Goal: Transaction & Acquisition: Purchase product/service

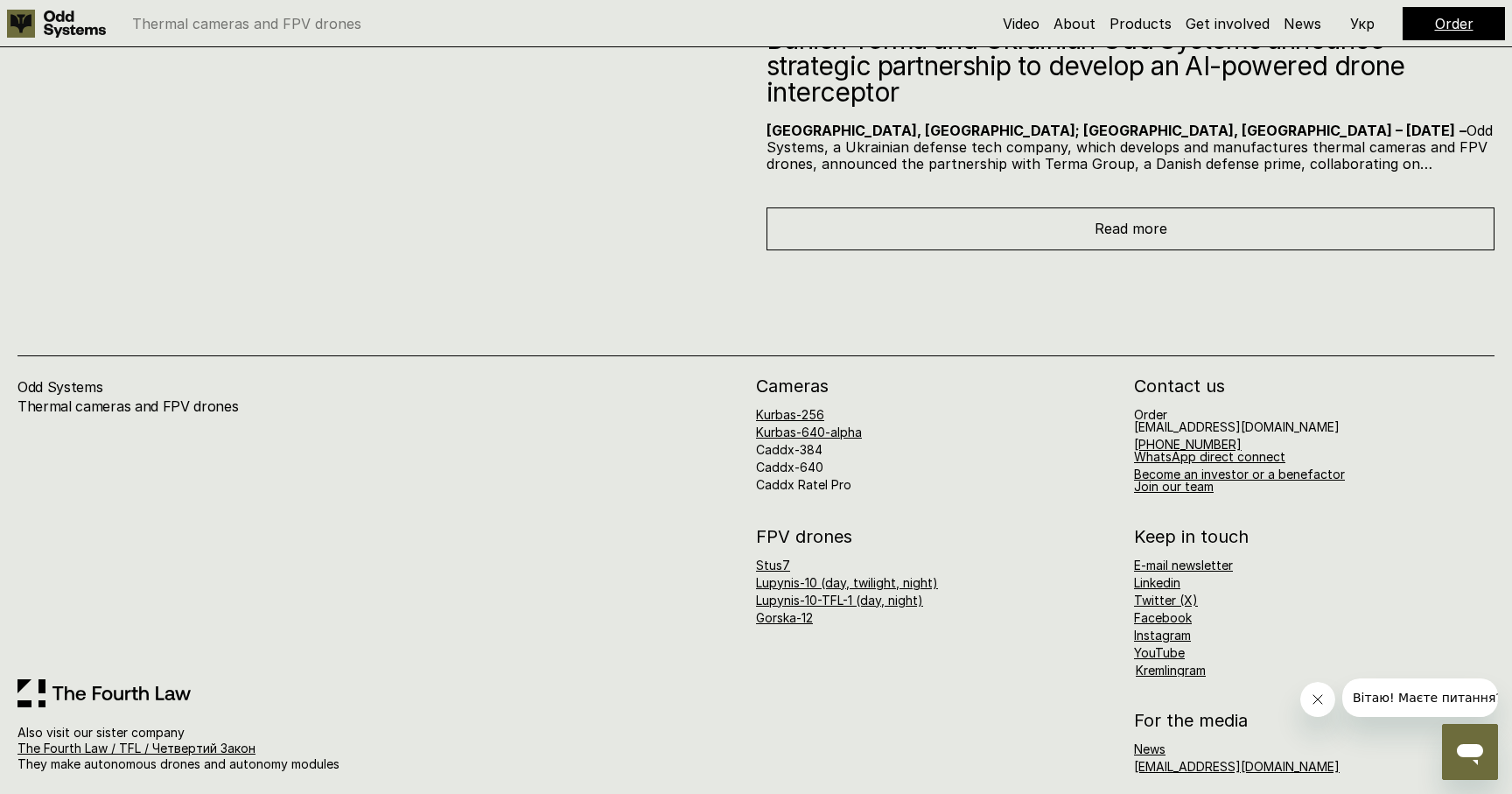
scroll to position [9392, 0]
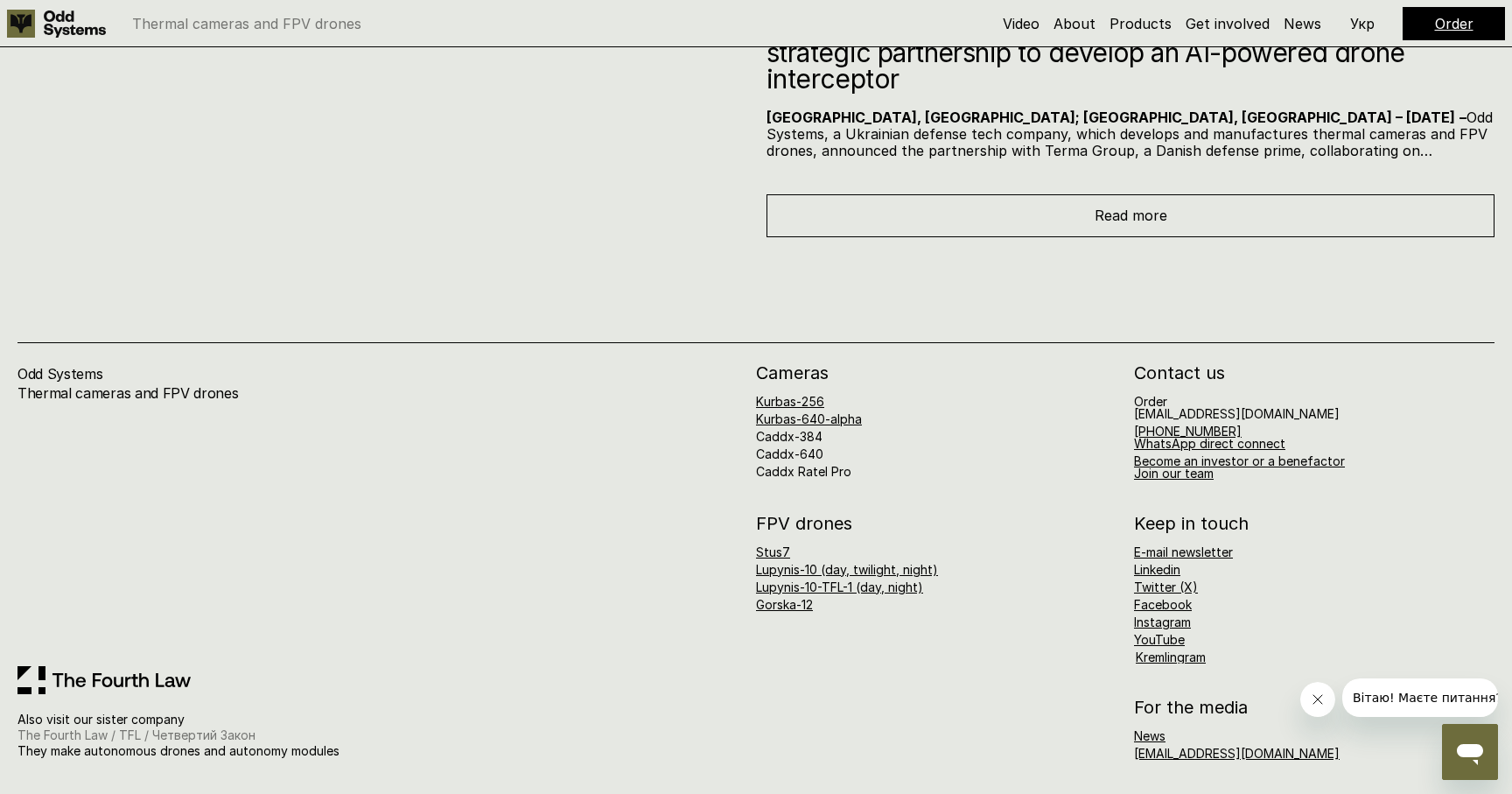
click at [200, 736] on link "The Fourth Law / TFL / Четвертий Закон" at bounding box center [136, 734] width 238 height 15
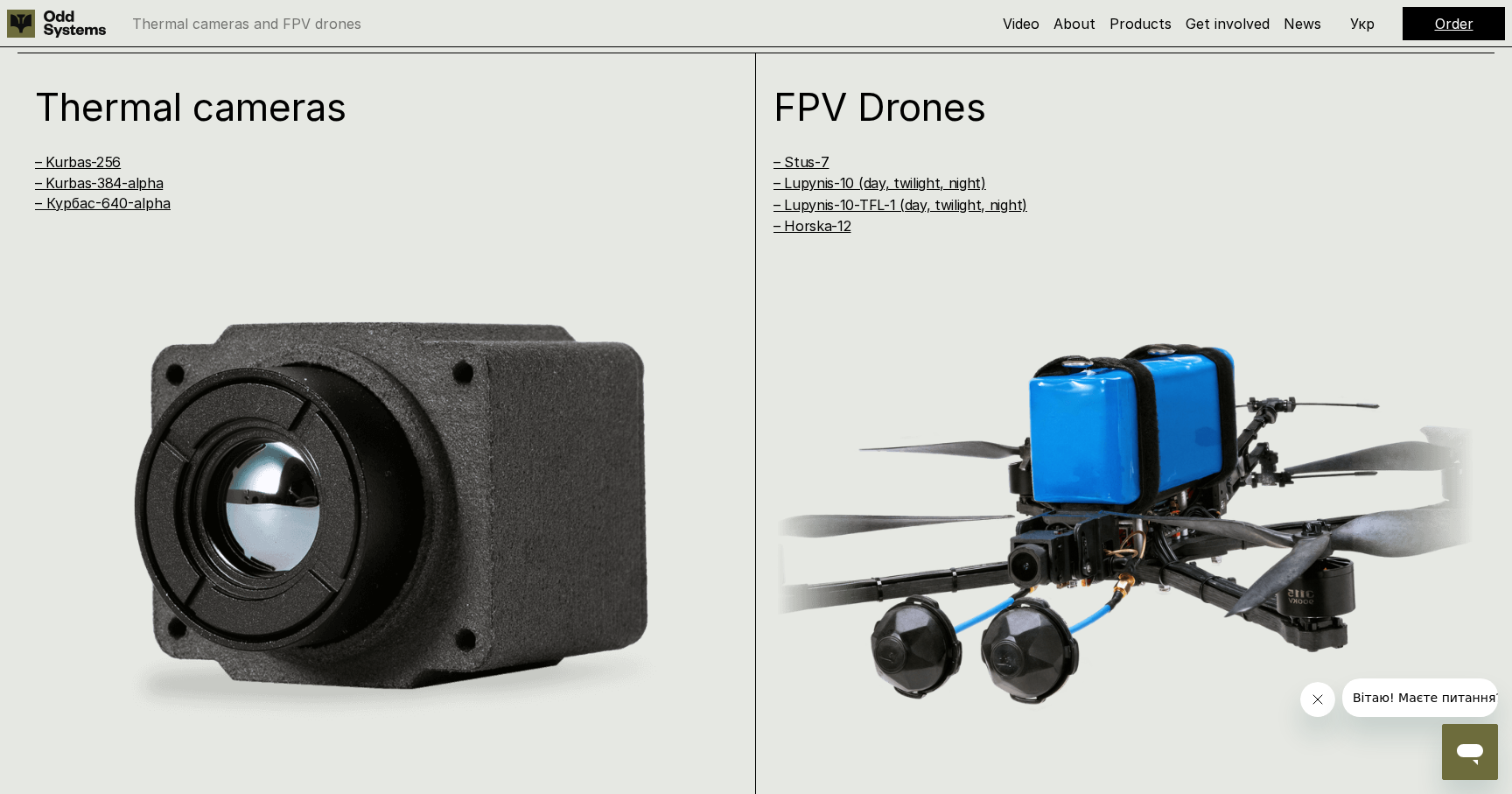
scroll to position [1568, 0]
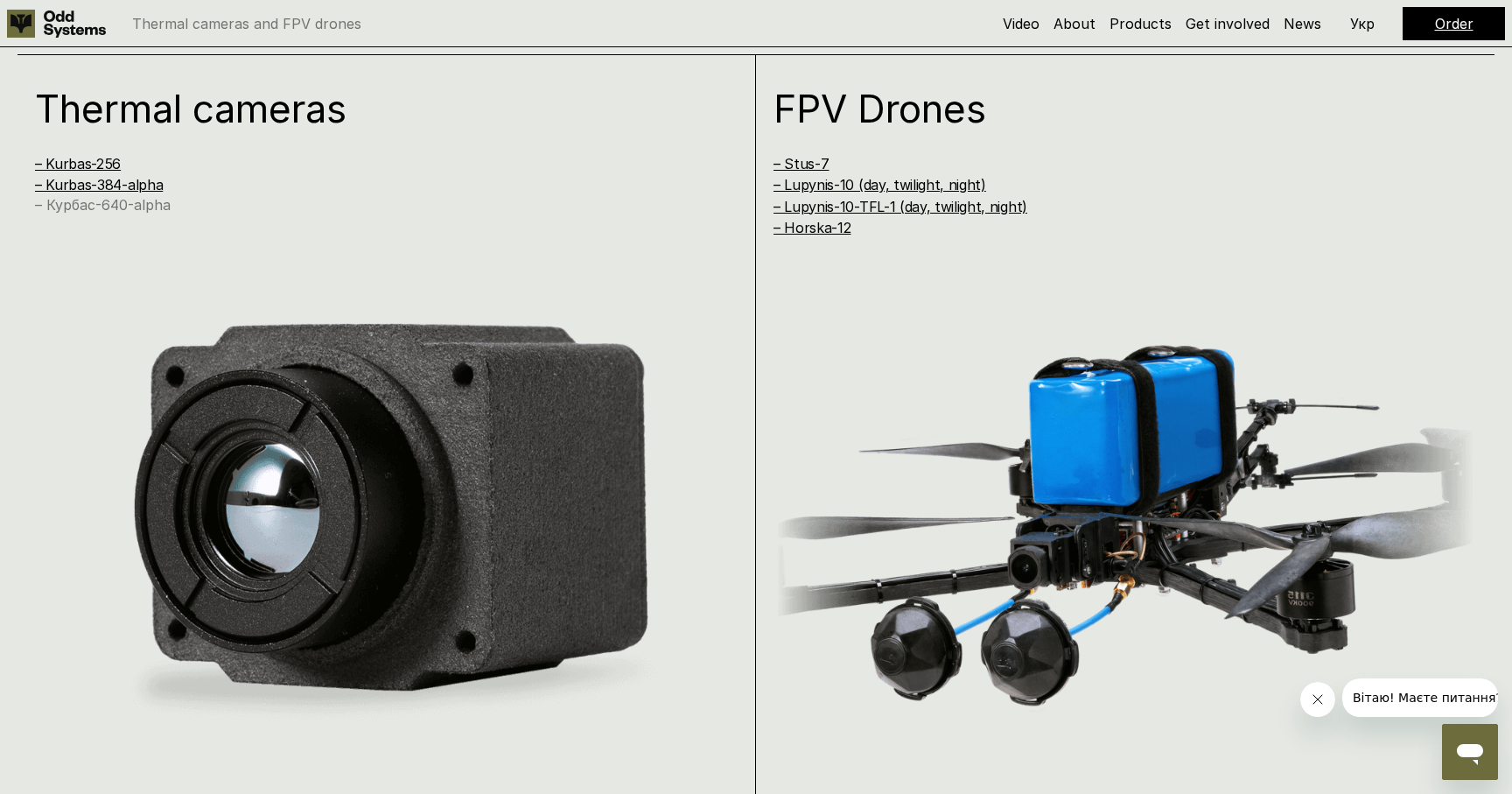
click at [94, 203] on link "– Курбас-640-alpha" at bounding box center [102, 204] width 135 height 17
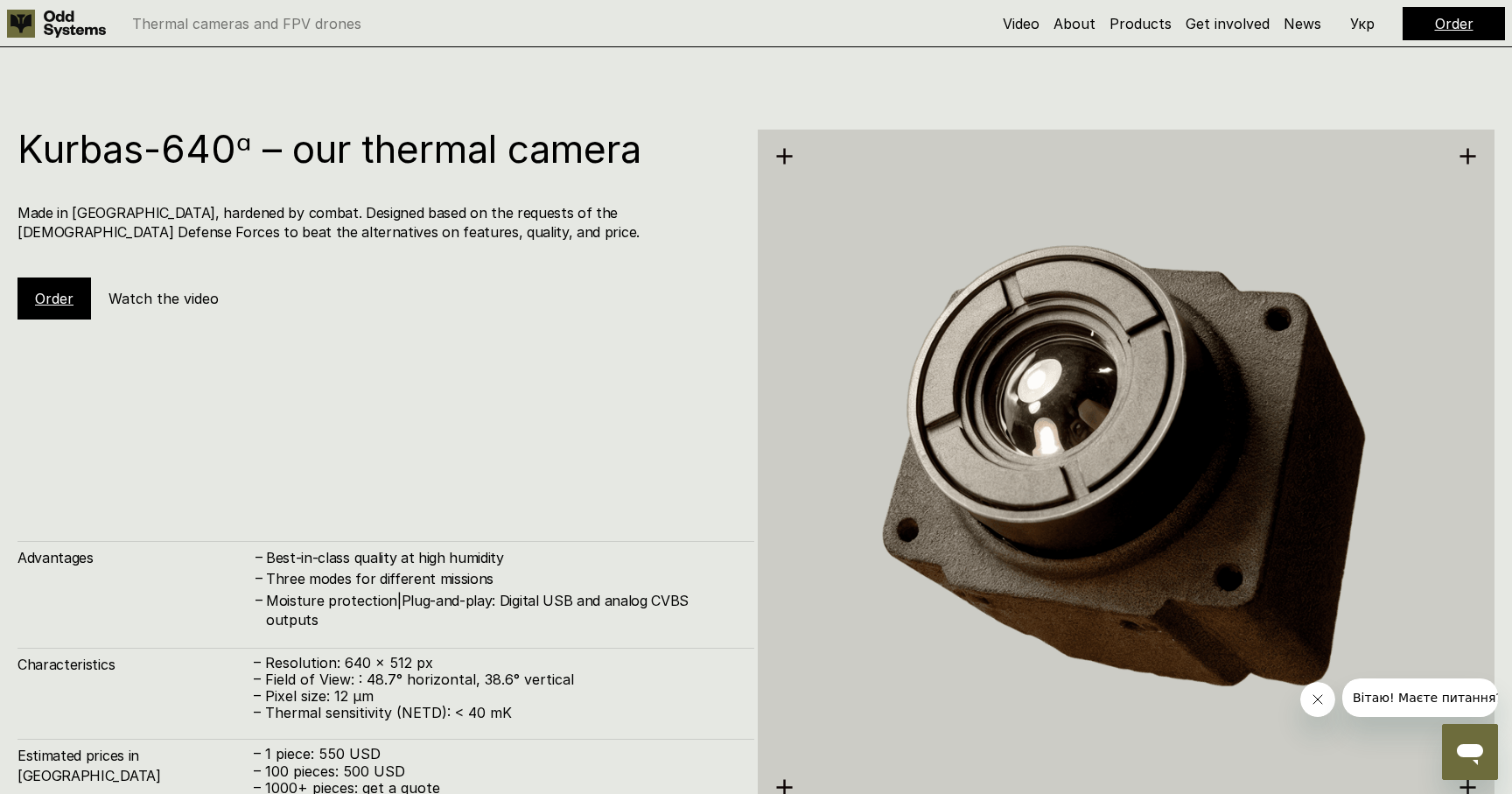
scroll to position [3905, 0]
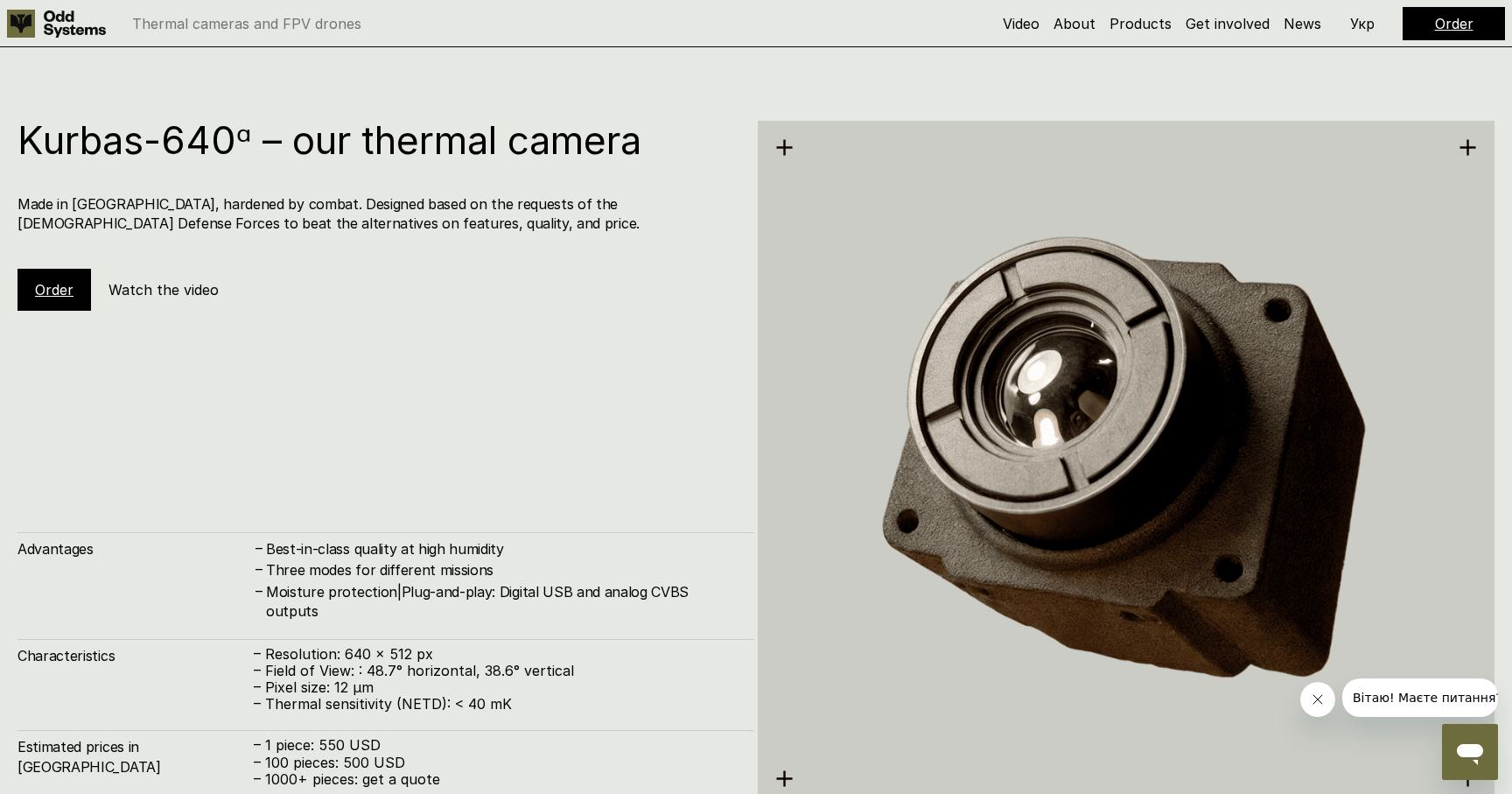
click at [1456, 29] on link "Order" at bounding box center [1454, 23] width 39 height 17
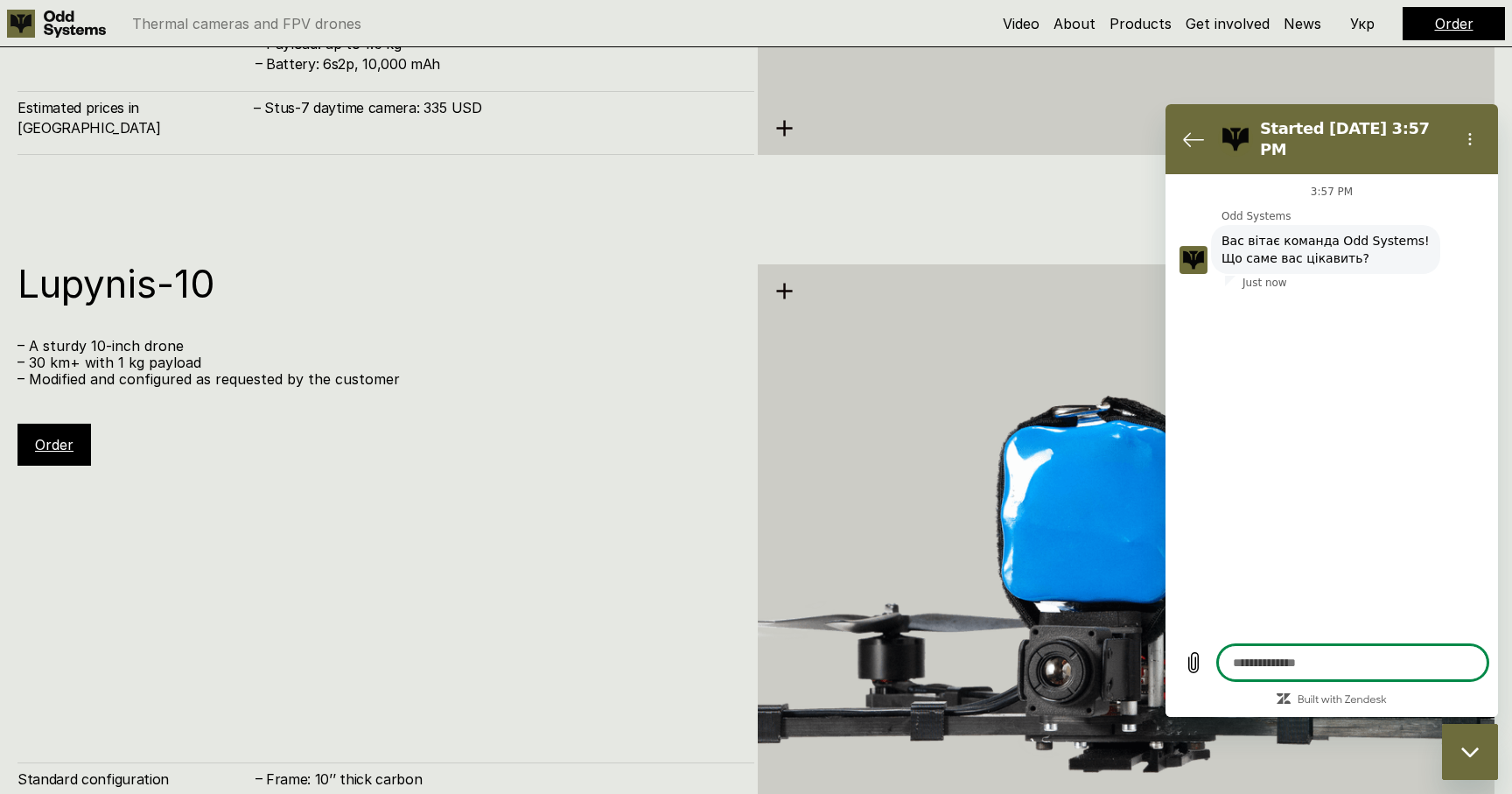
scroll to position [5367, 0]
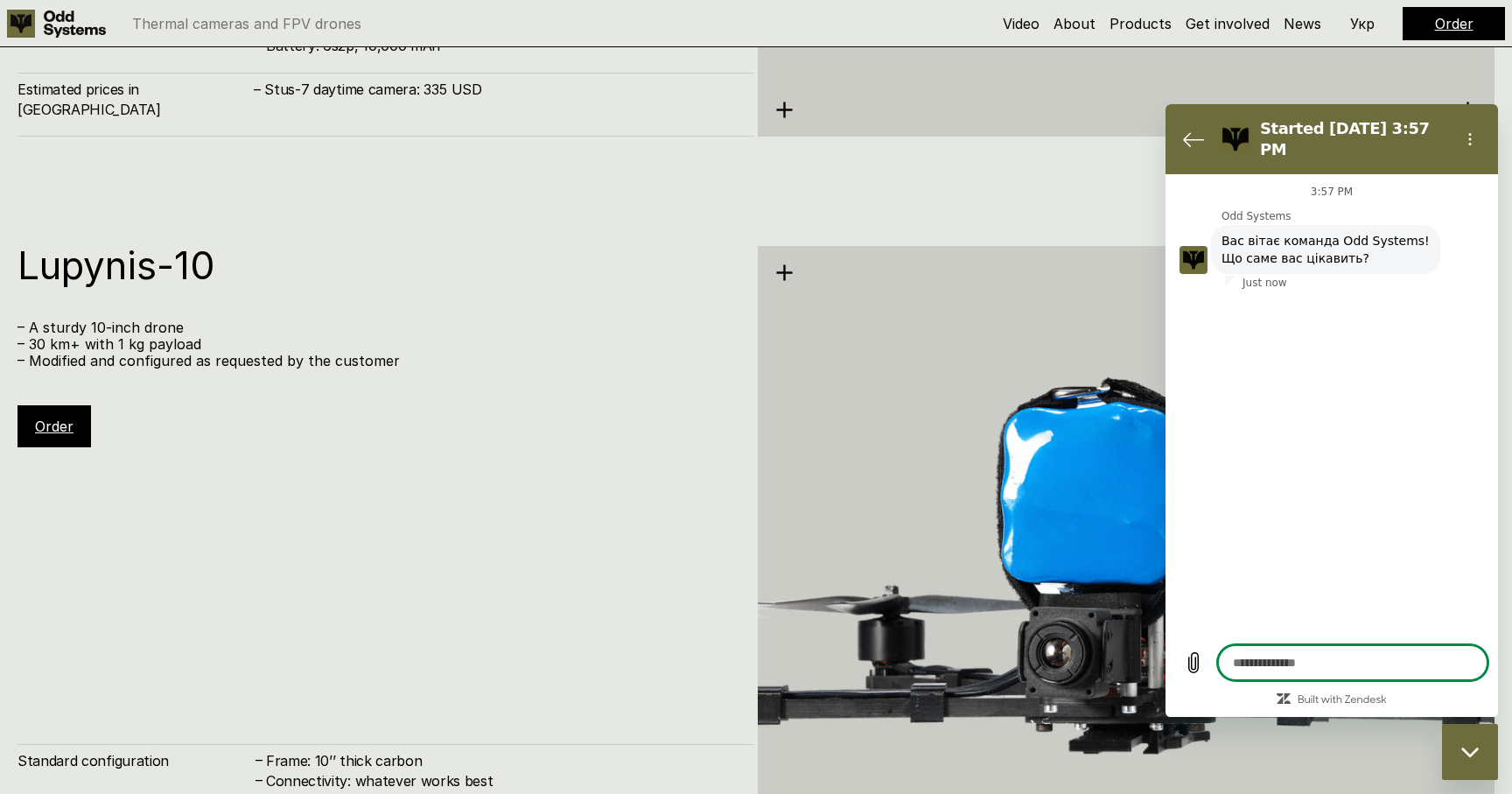
type textarea "*"
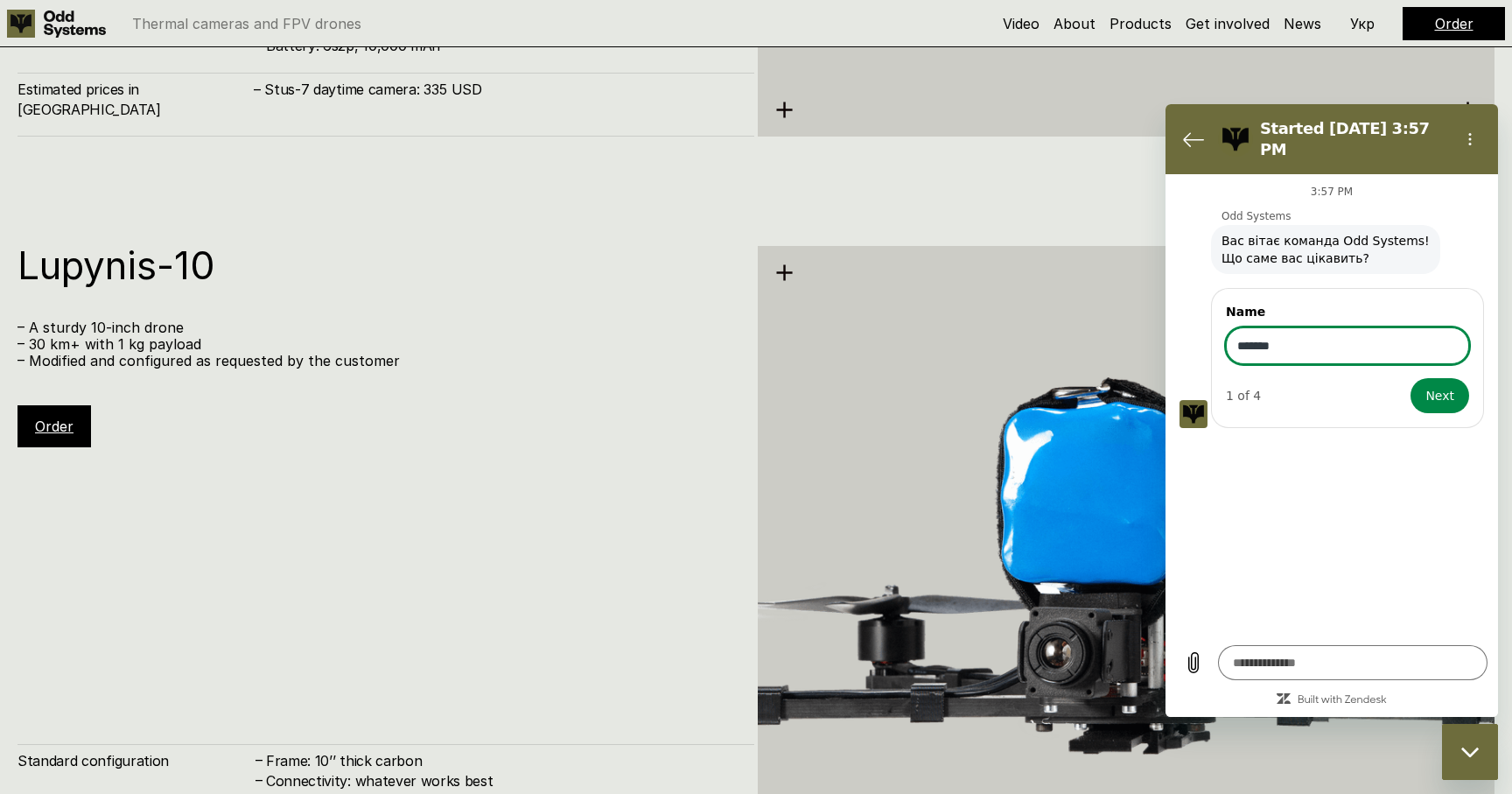
type input "*******"
click at [1410, 378] on button "Next" at bounding box center [1439, 396] width 59 height 35
type textarea "*"
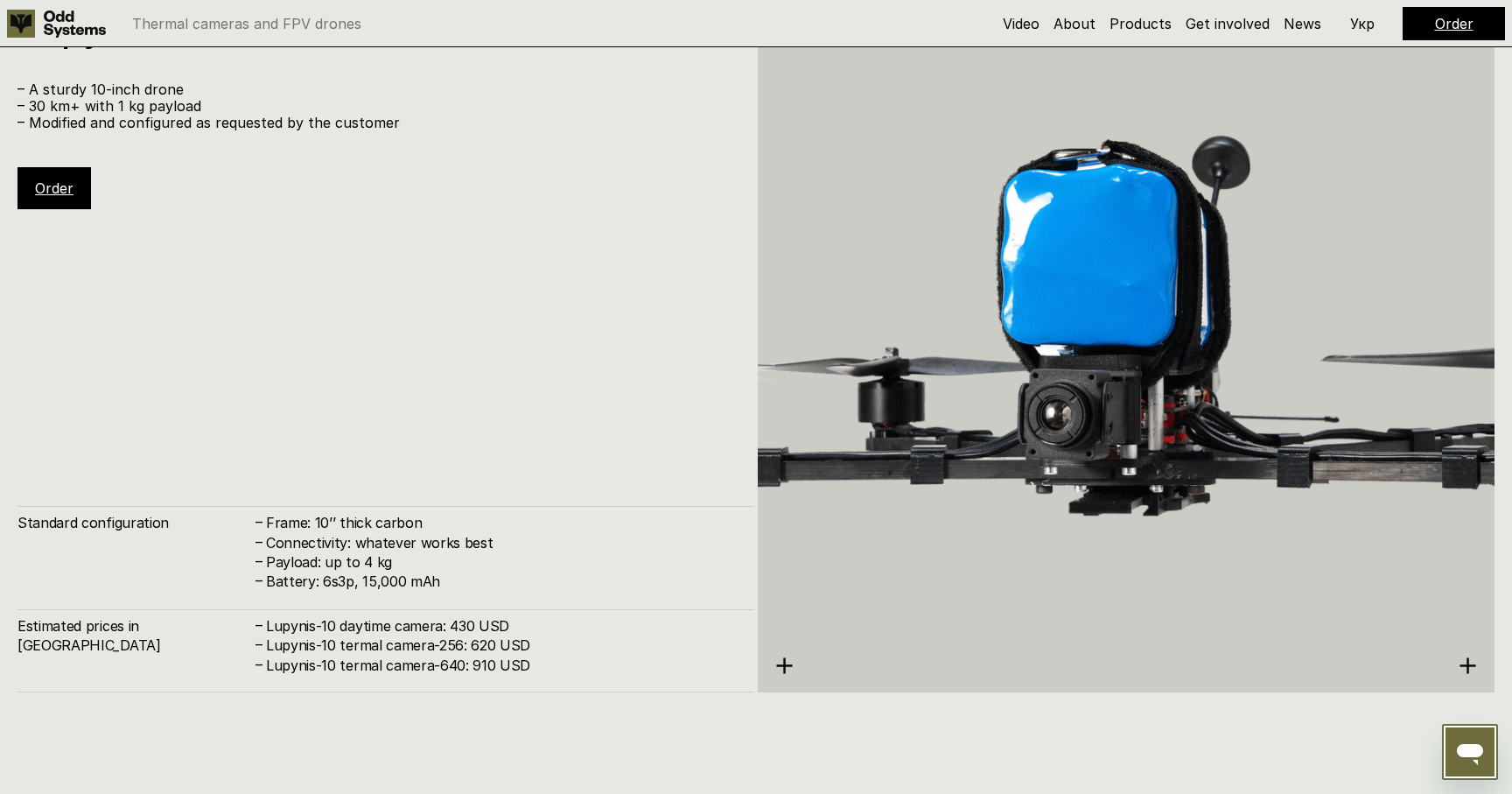
scroll to position [5619, 0]
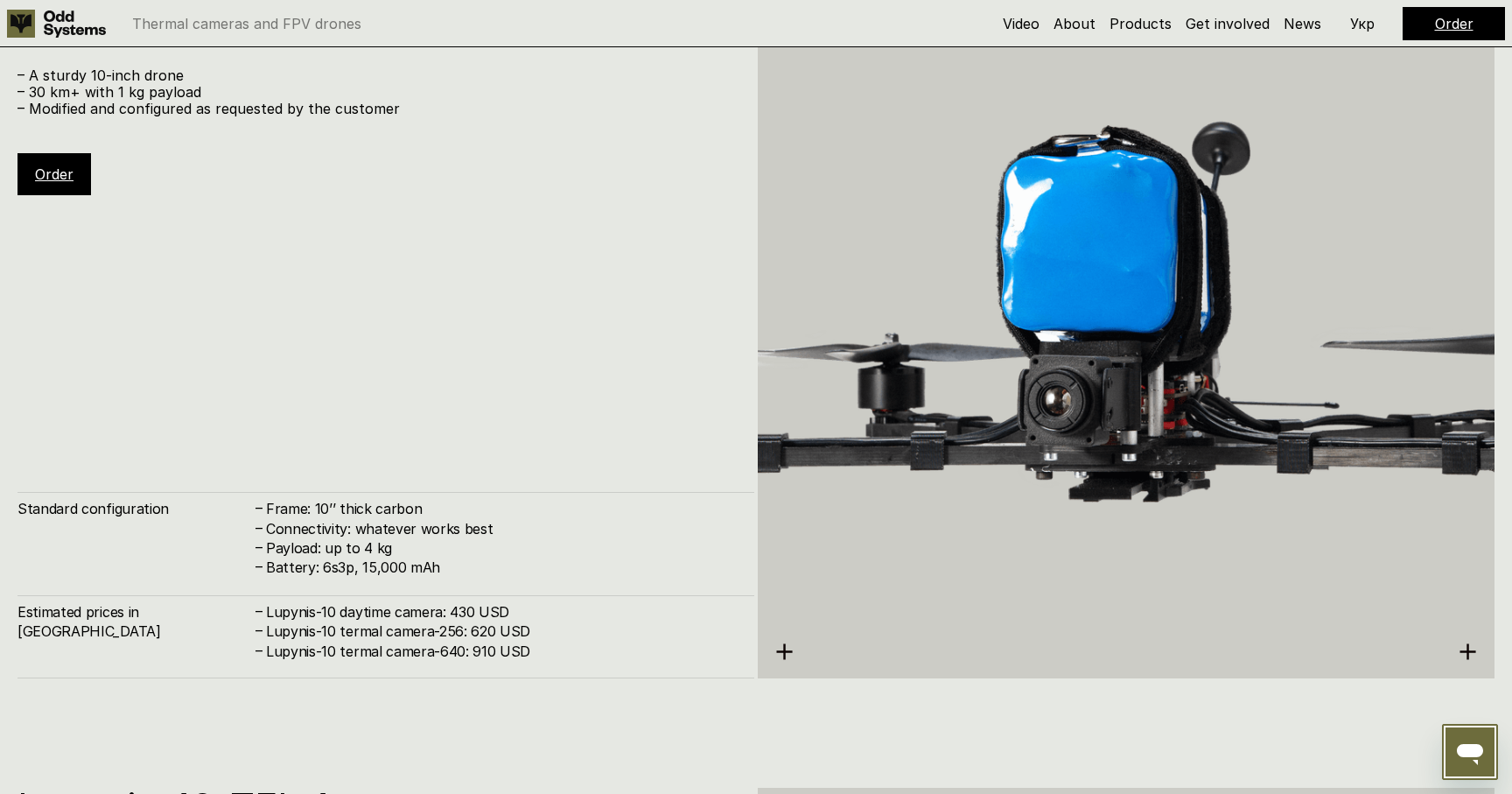
click at [1459, 9] on div "Order" at bounding box center [1453, 24] width 102 height 33
type textarea "*"
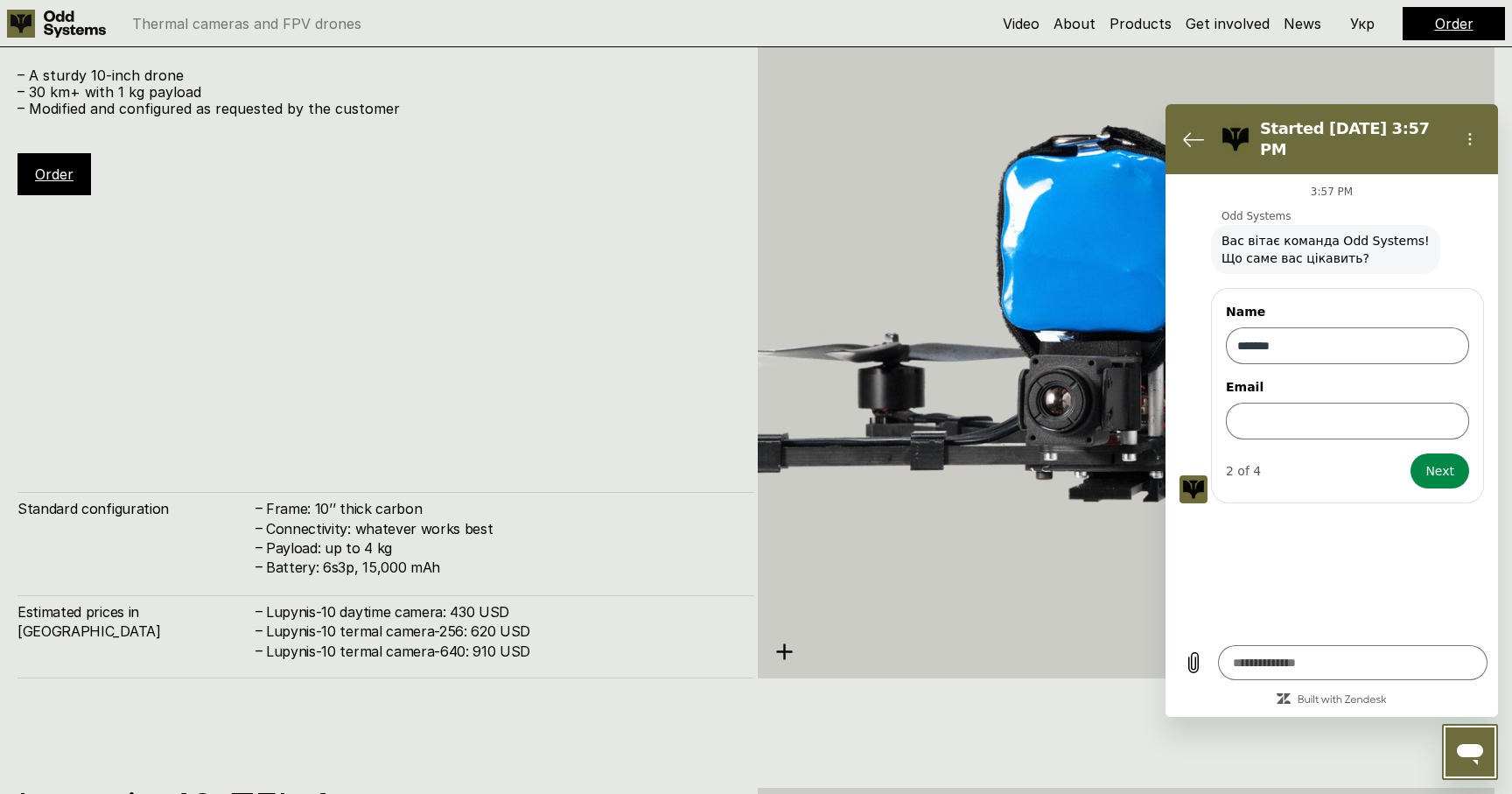
scroll to position [0, 0]
click at [1190, 140] on icon "Back to the conversation list" at bounding box center [1193, 139] width 21 height 21
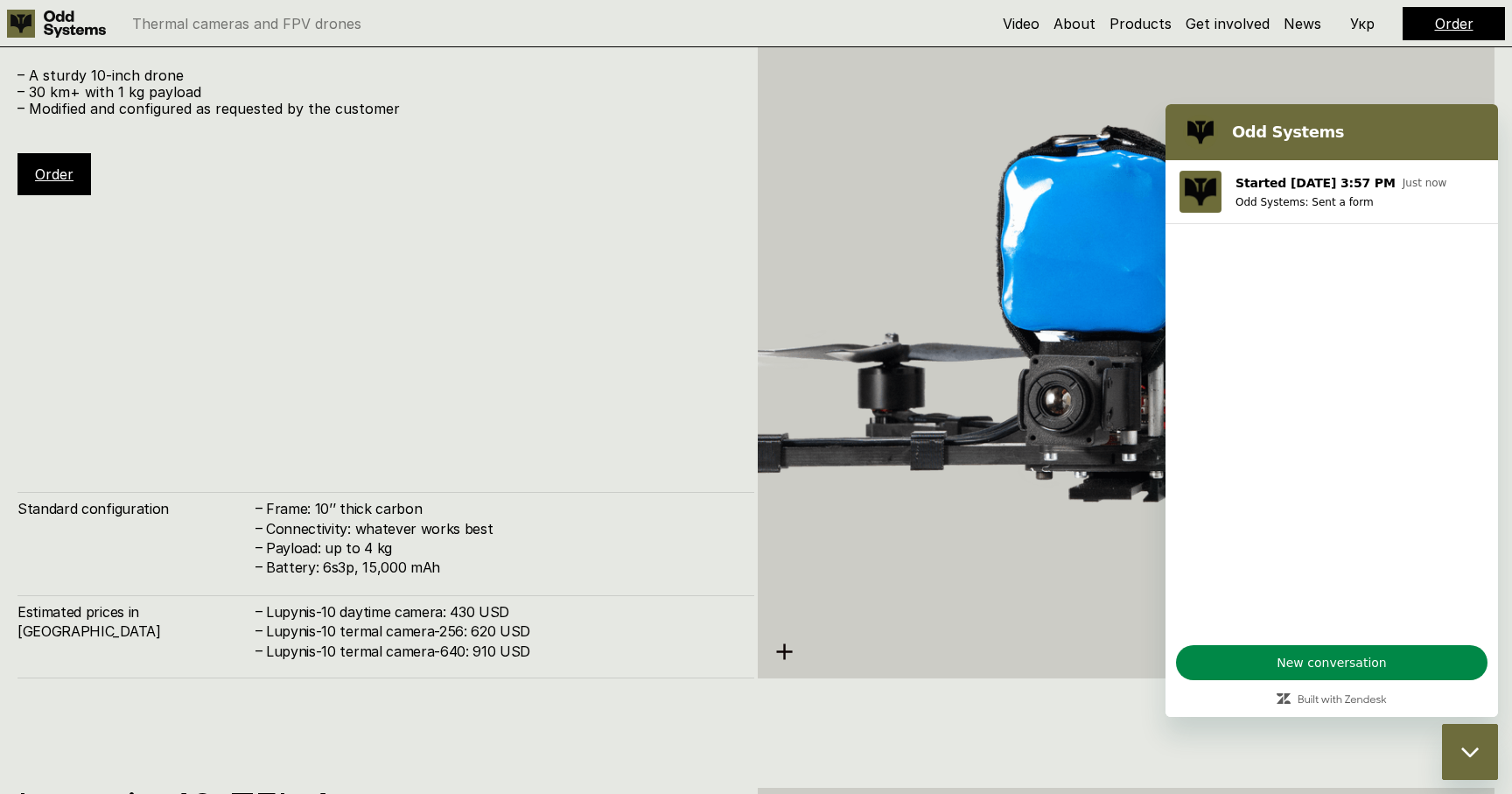
click at [510, 402] on div "Lupynis-10 – A sturdy 10-inch drone – 30 km+ with 1 kg payload – Modified and c…" at bounding box center [385, 336] width 737 height 685
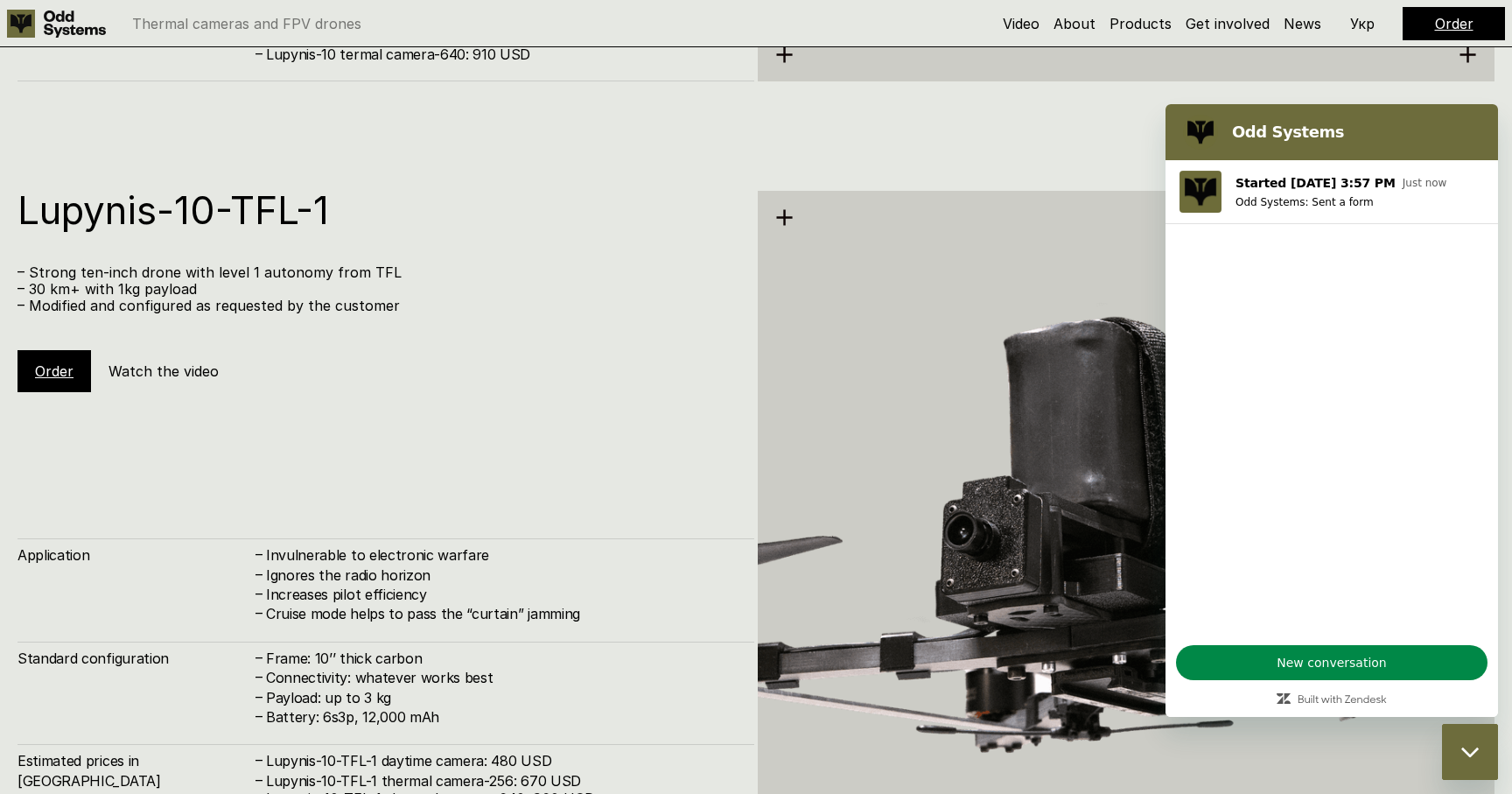
scroll to position [6297, 0]
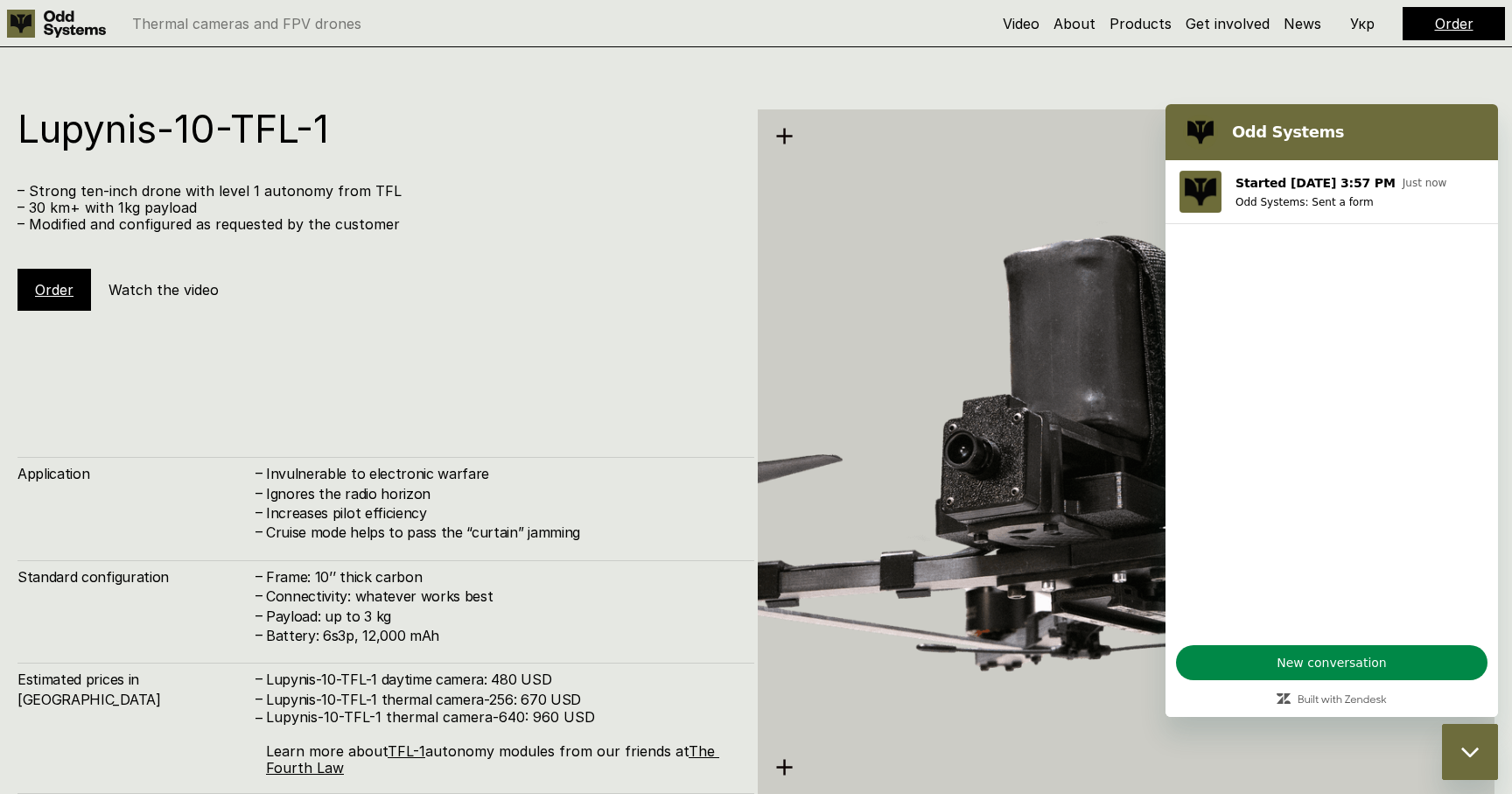
click at [1460, 742] on div "Close messaging window" at bounding box center [1469, 751] width 52 height 52
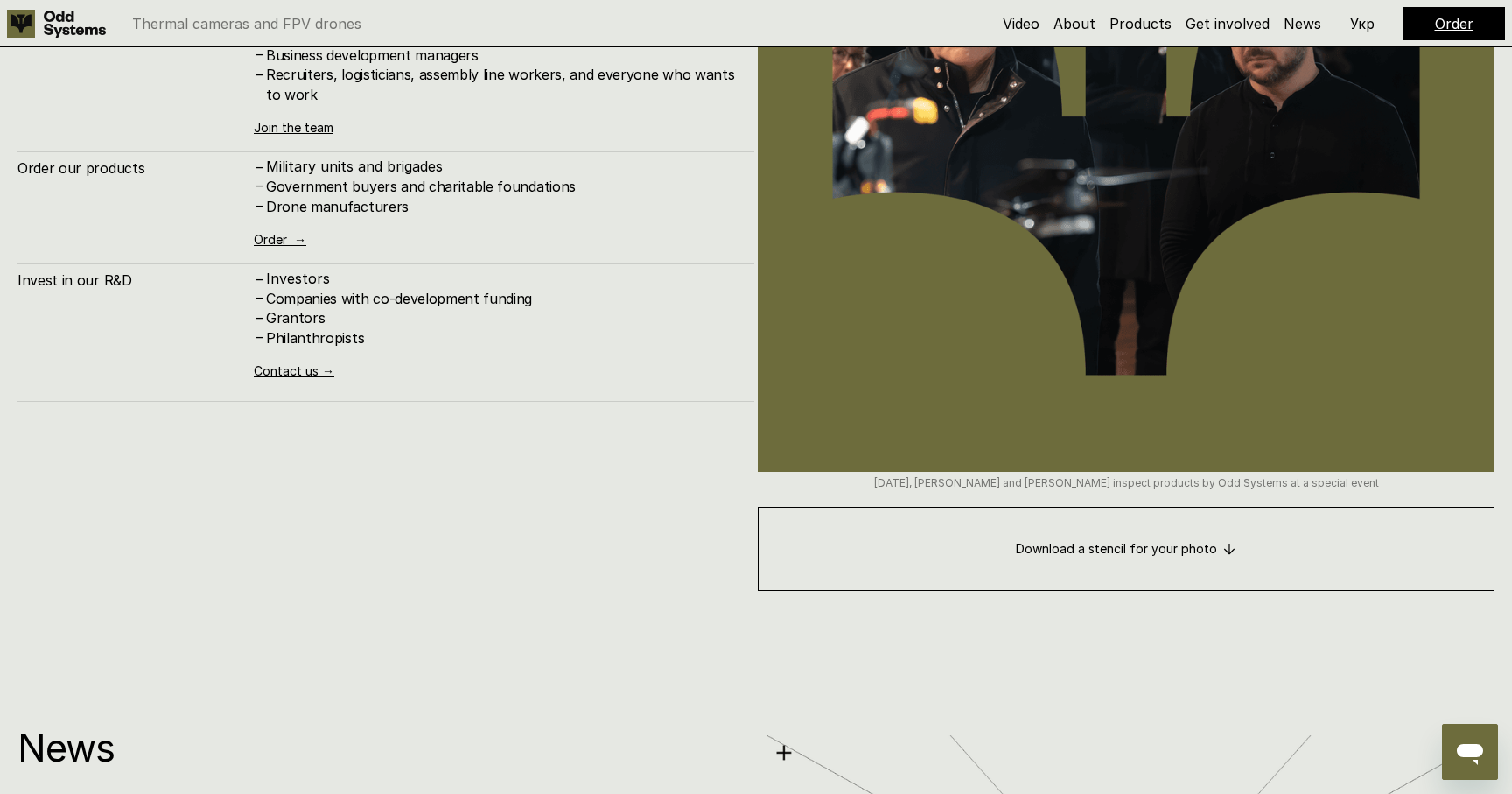
scroll to position [8194, 0]
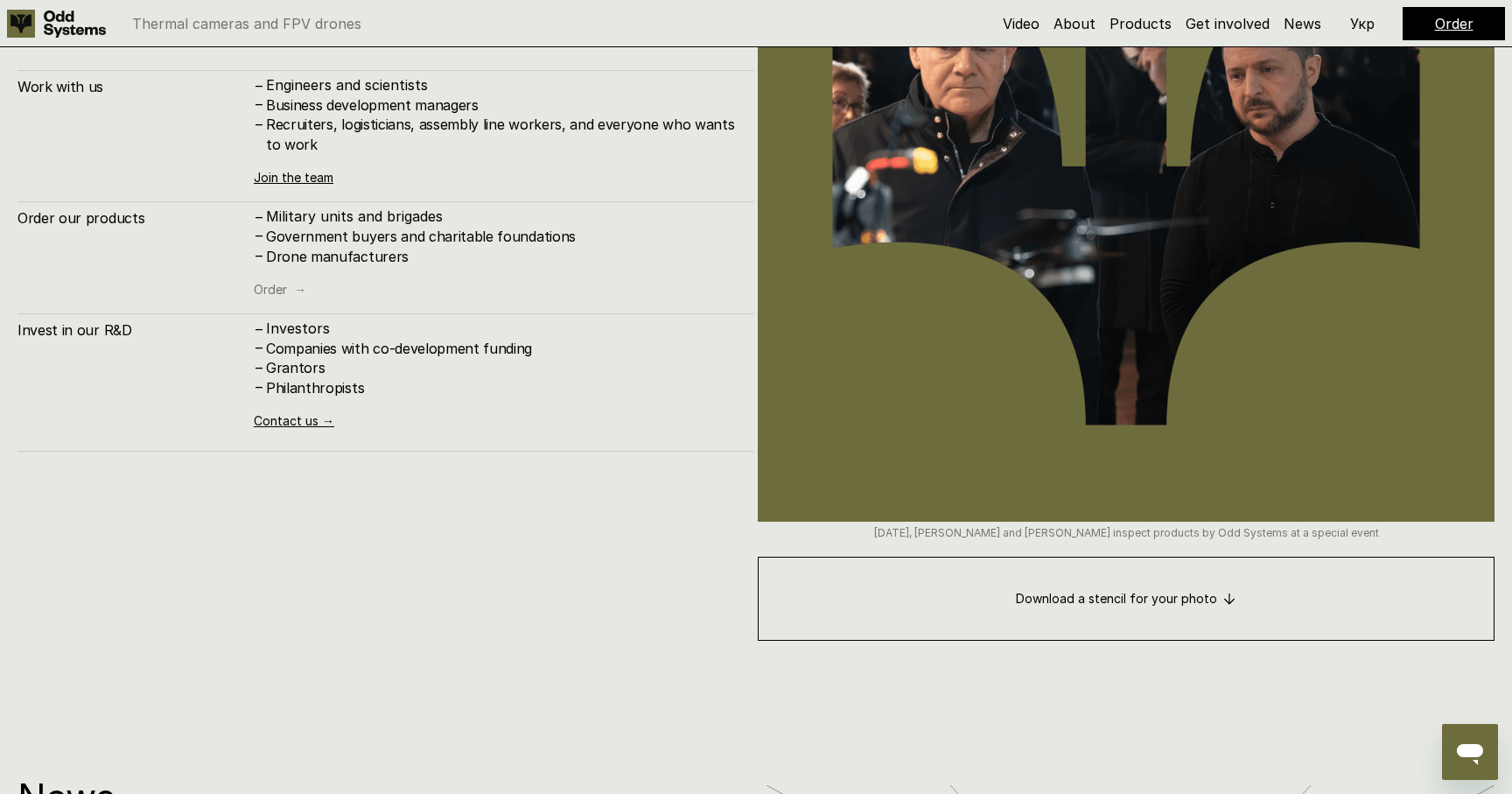
click at [276, 282] on link "Order →" at bounding box center [280, 289] width 52 height 15
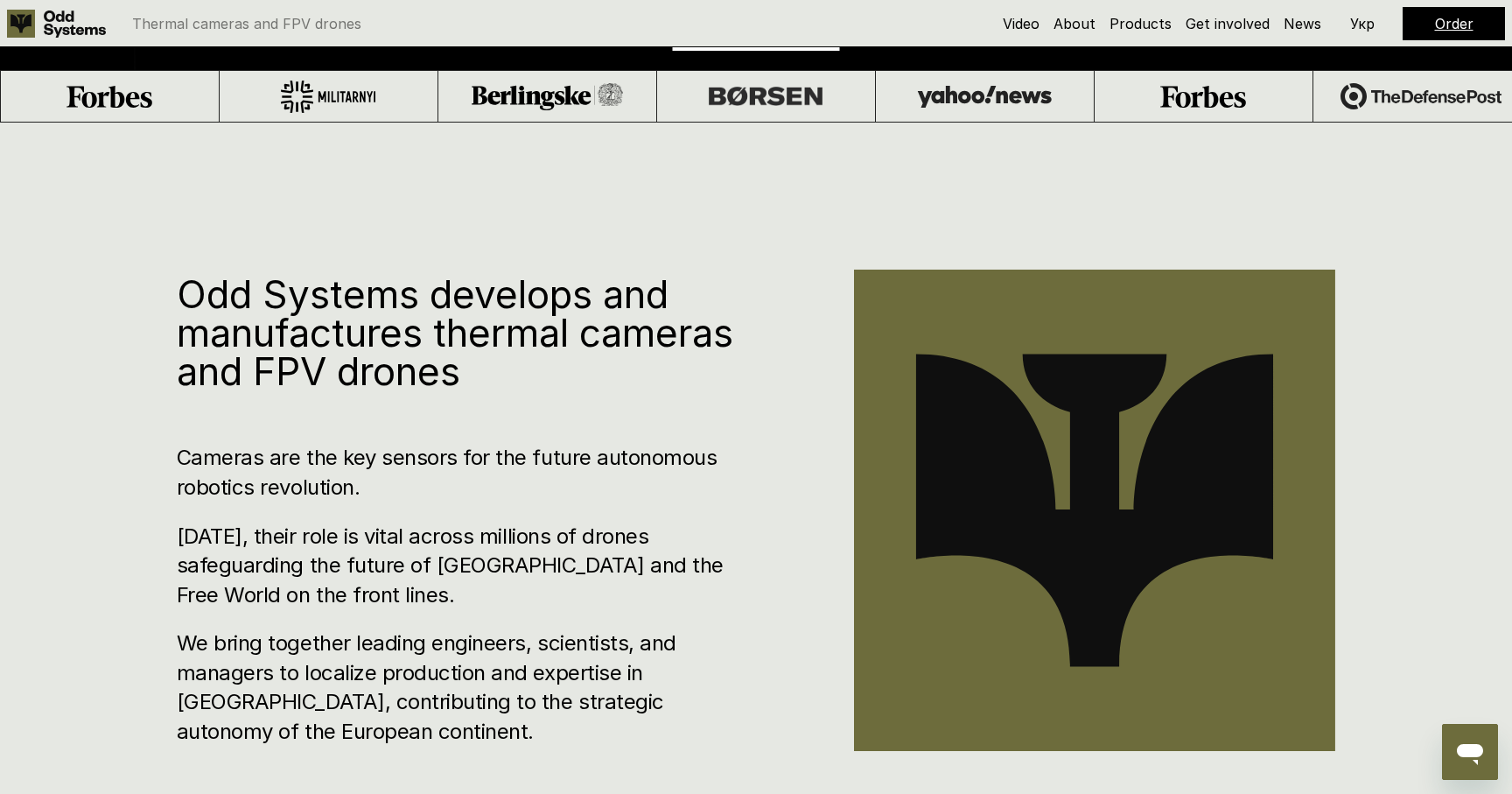
scroll to position [676, 0]
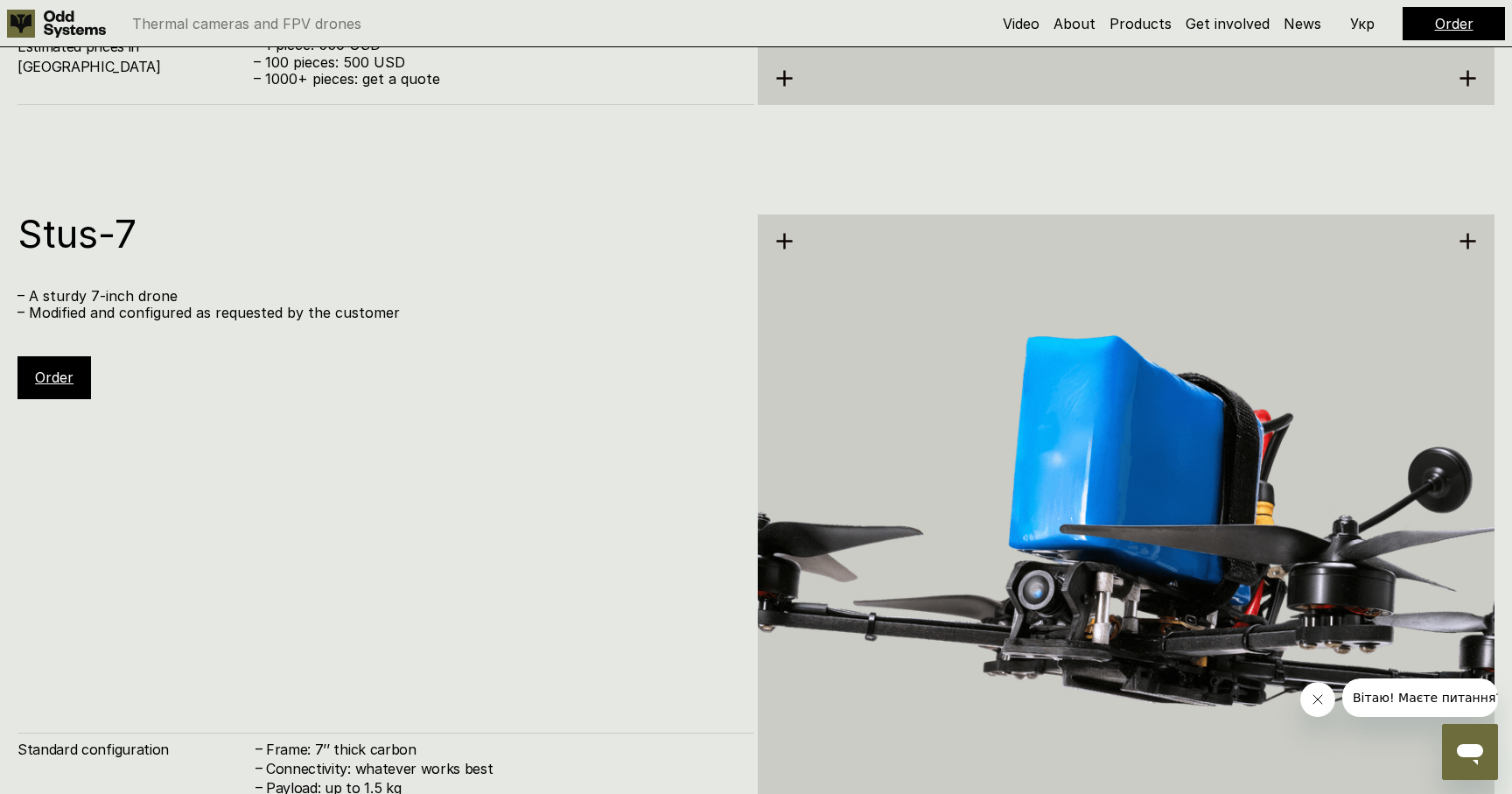
scroll to position [4611, 0]
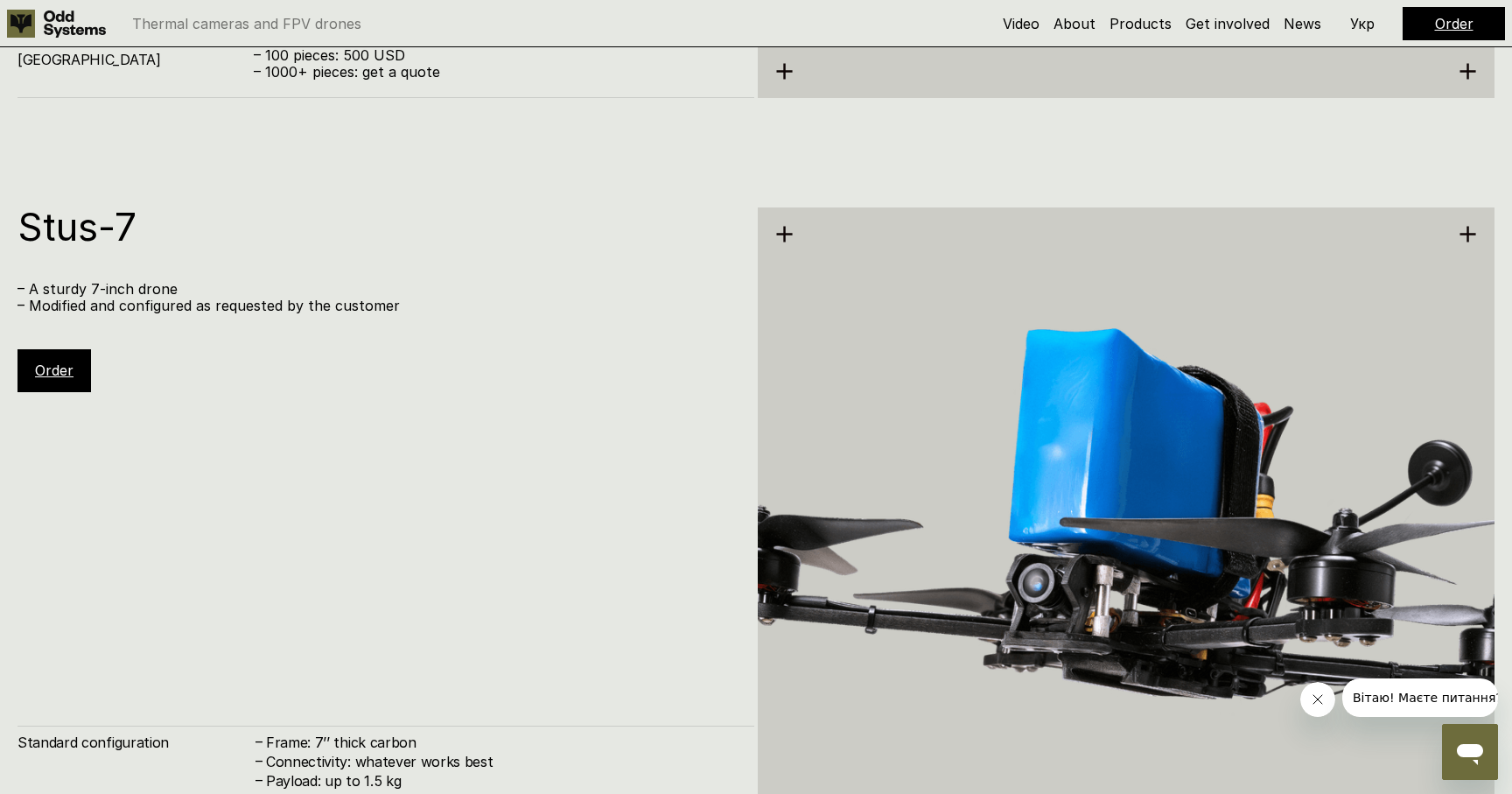
click at [68, 374] on link "Order" at bounding box center [54, 370] width 39 height 17
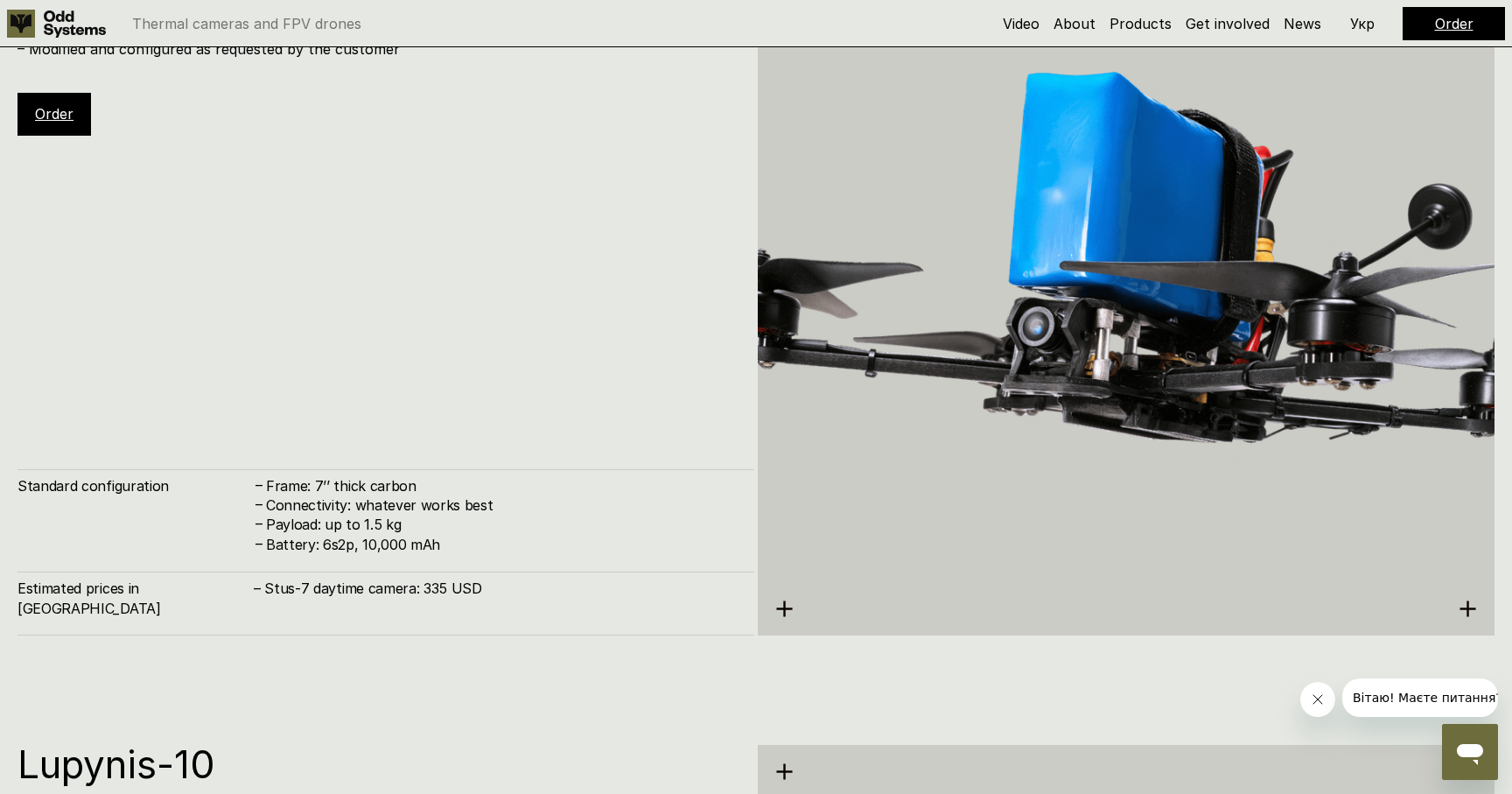
scroll to position [4874, 0]
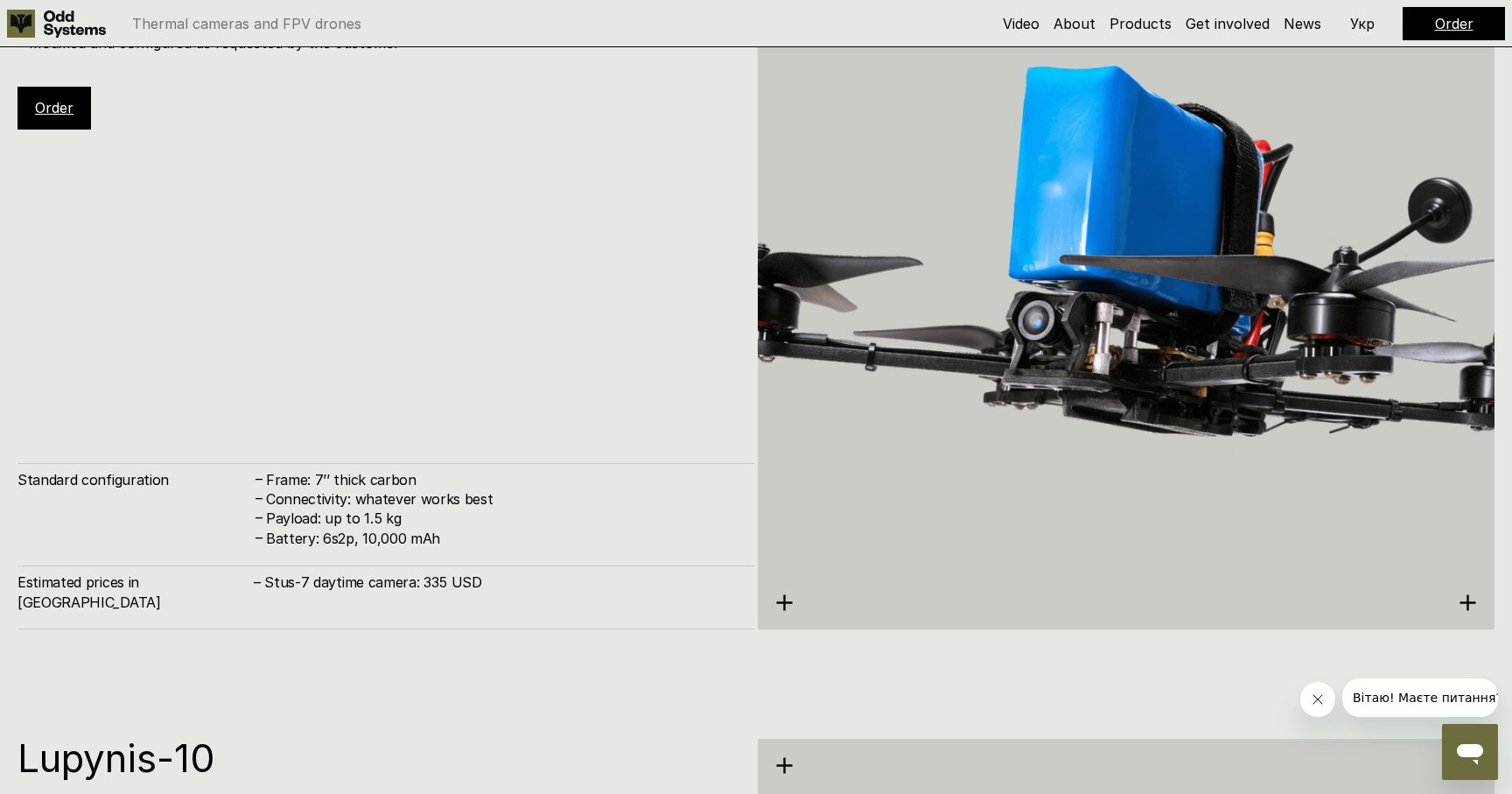
click at [49, 106] on link "Order" at bounding box center [54, 107] width 39 height 17
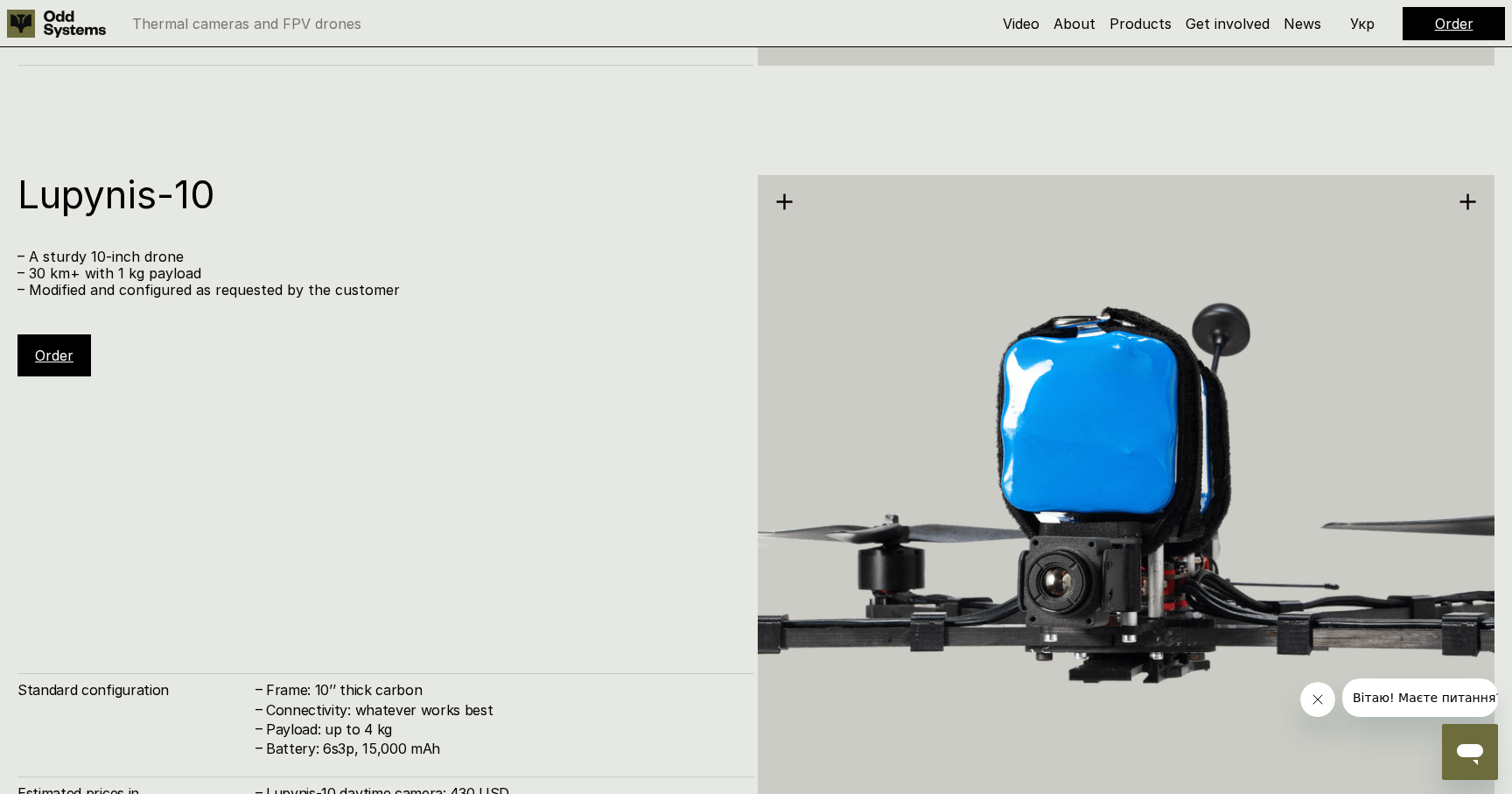
scroll to position [5446, 0]
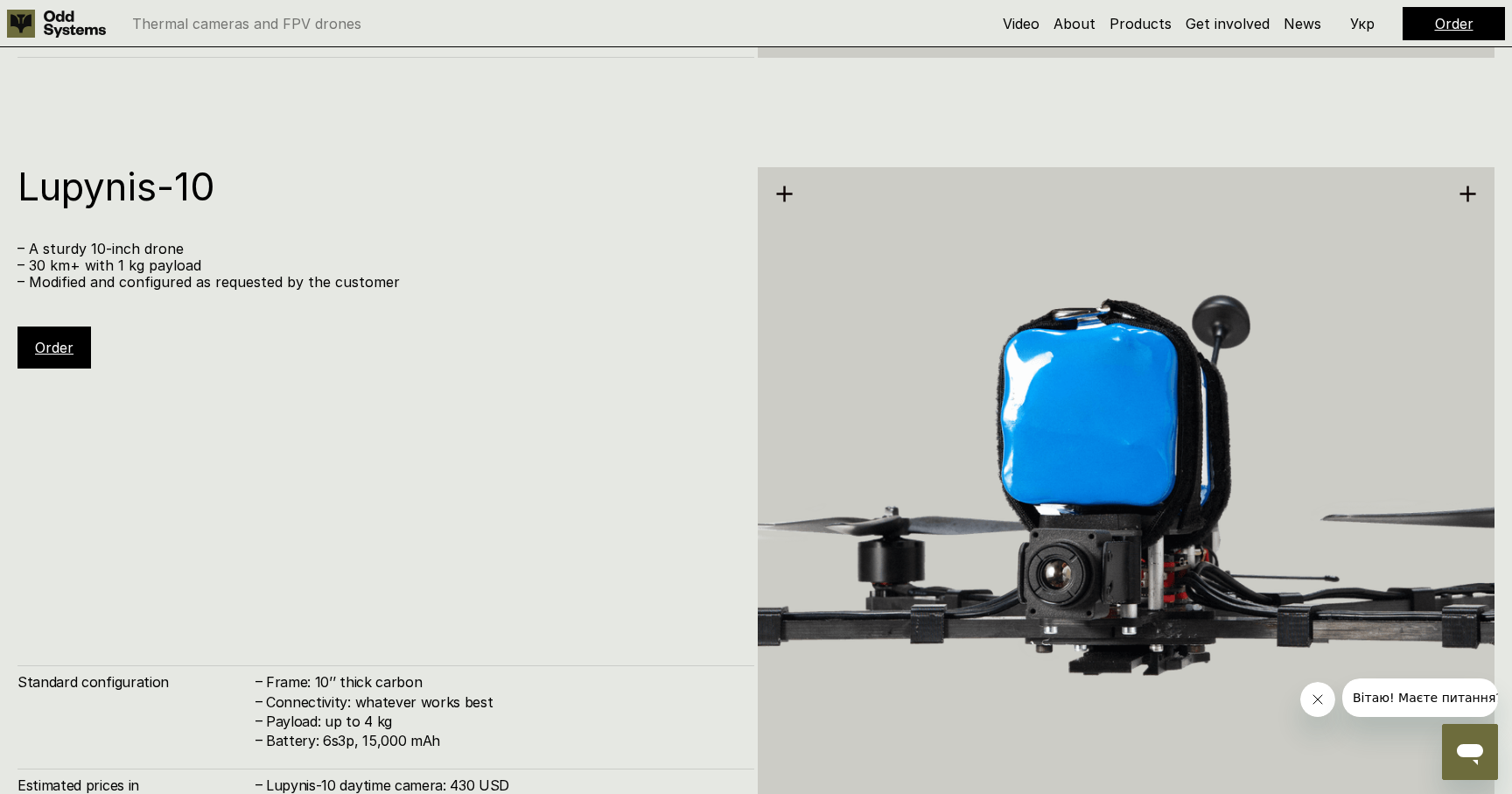
click at [58, 346] on link "Order" at bounding box center [54, 347] width 39 height 17
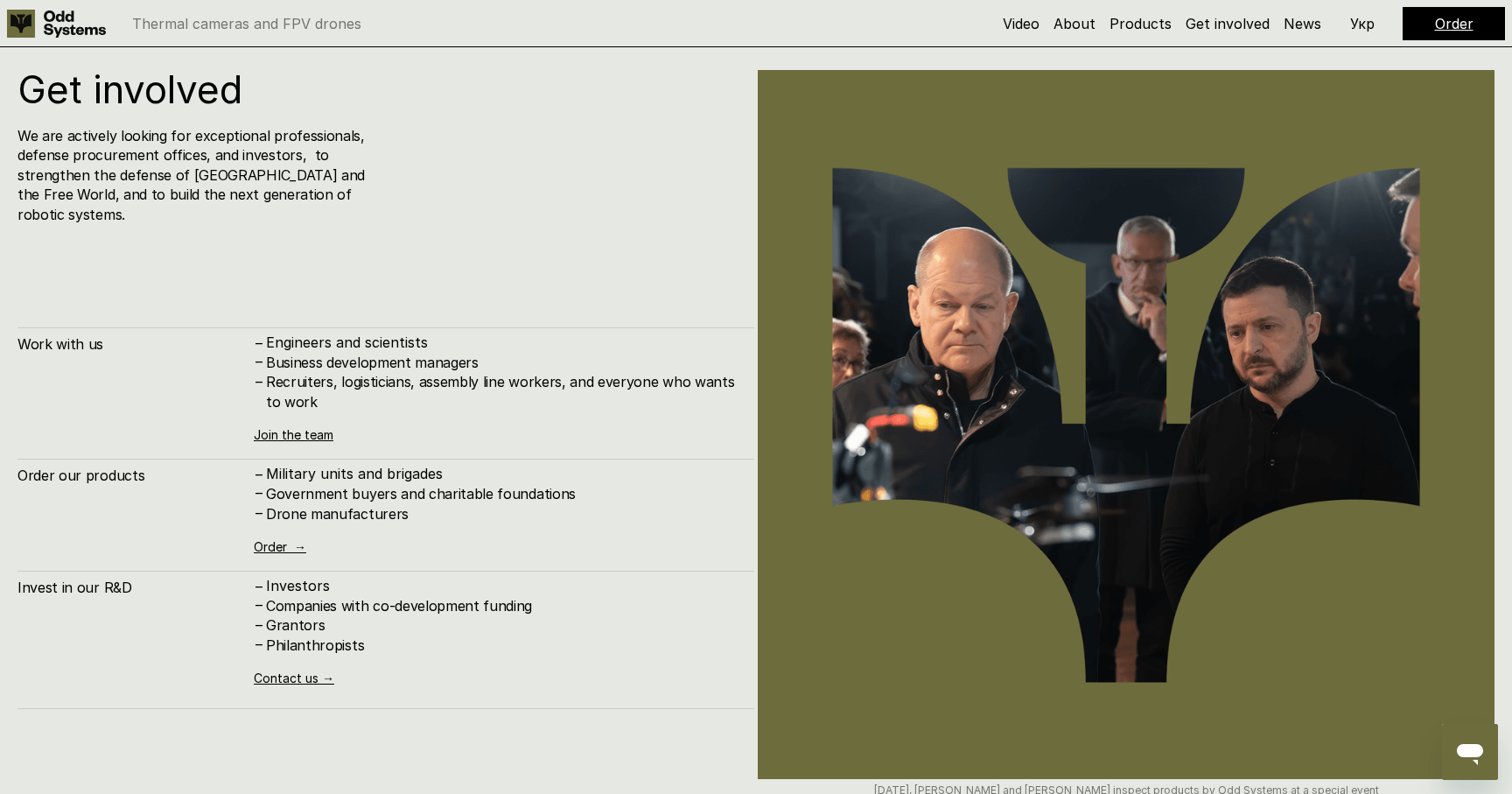
scroll to position [7937, 0]
